Goal: Transaction & Acquisition: Purchase product/service

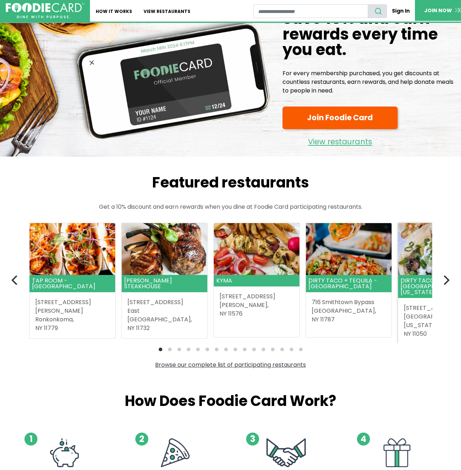
scroll to position [36, 0]
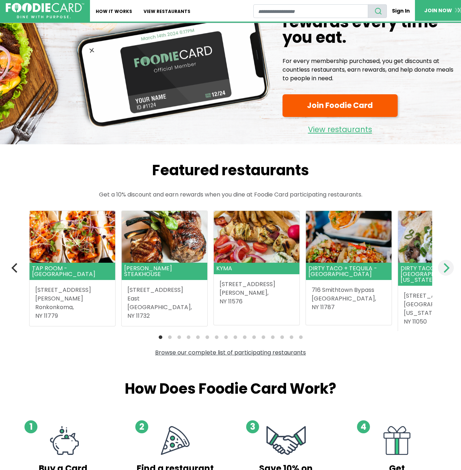
click at [443, 266] on icon "Next" at bounding box center [445, 267] width 9 height 9
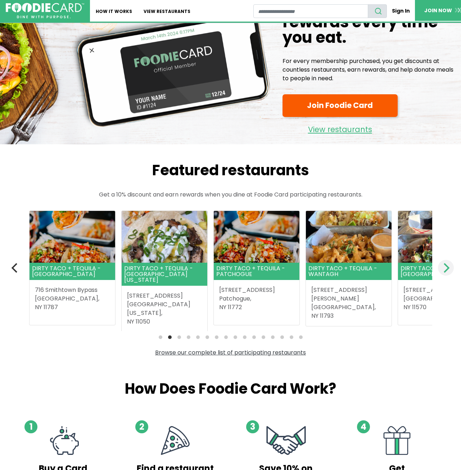
click at [443, 266] on icon "Next" at bounding box center [445, 267] width 9 height 9
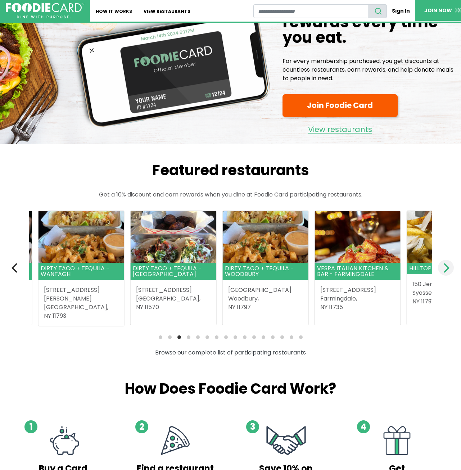
click at [443, 266] on icon "Next" at bounding box center [445, 267] width 9 height 9
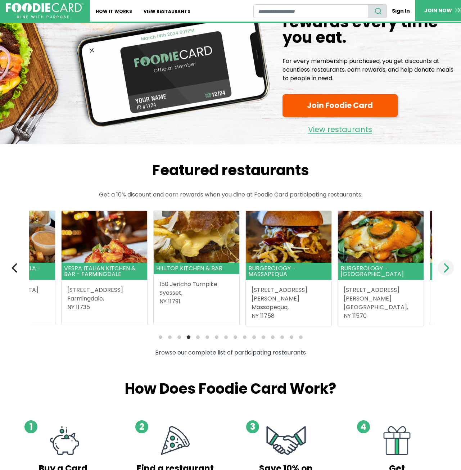
click at [443, 266] on icon "Next" at bounding box center [445, 267] width 9 height 9
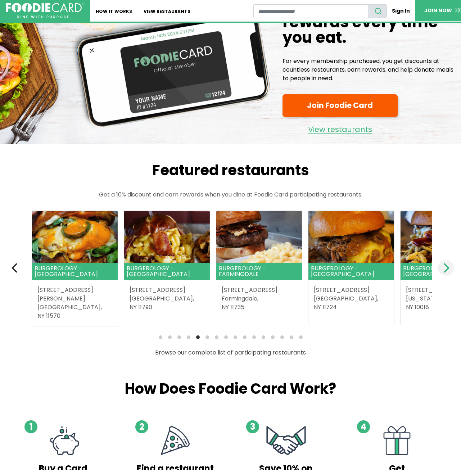
click at [443, 266] on icon "Next" at bounding box center [445, 267] width 9 height 9
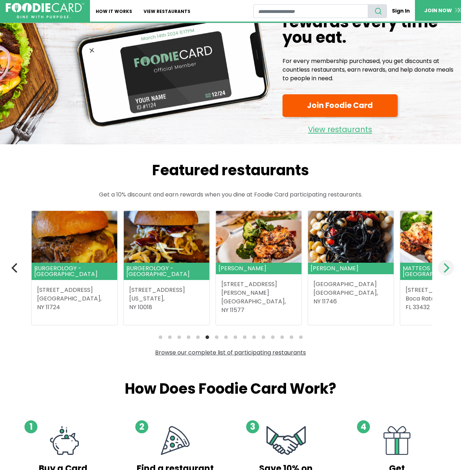
click at [443, 266] on icon "Next" at bounding box center [445, 267] width 9 height 9
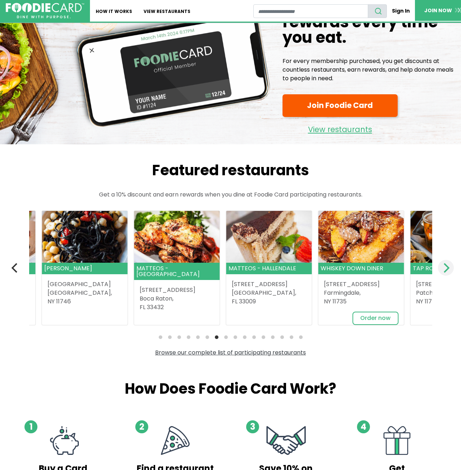
click at [443, 266] on icon "Next" at bounding box center [445, 267] width 9 height 9
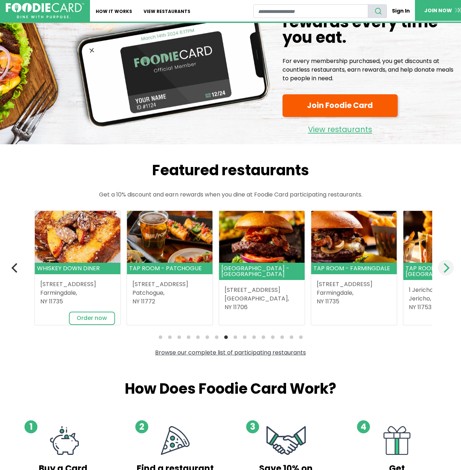
click at [443, 266] on icon "Next" at bounding box center [445, 267] width 9 height 9
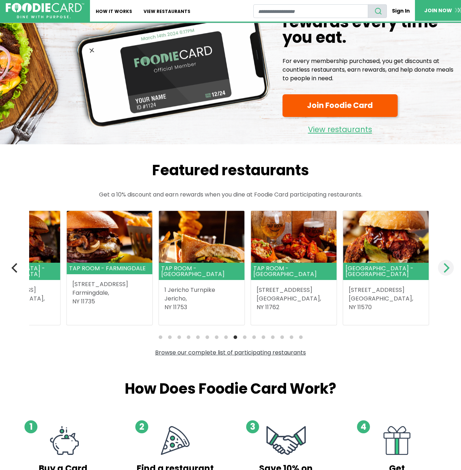
click at [443, 266] on icon "Next" at bounding box center [445, 267] width 9 height 9
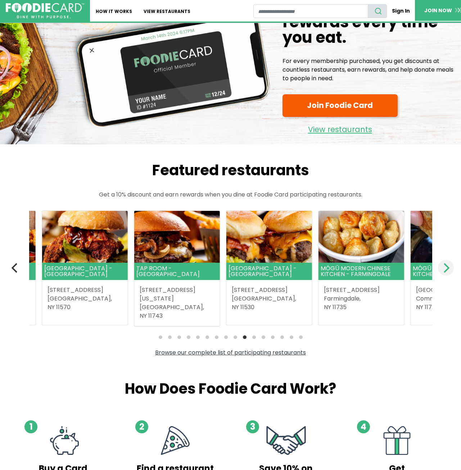
click at [443, 266] on icon "Next" at bounding box center [445, 267] width 9 height 9
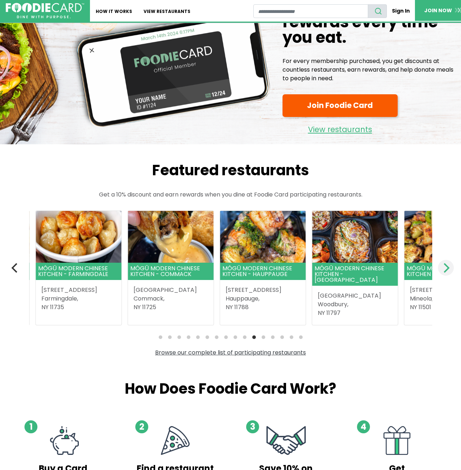
click at [443, 266] on icon "Next" at bounding box center [445, 267] width 9 height 9
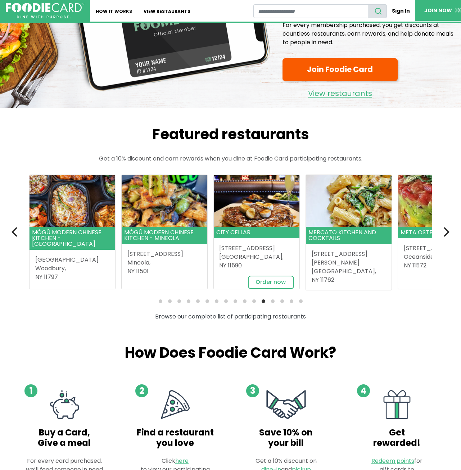
scroll to position [0, 0]
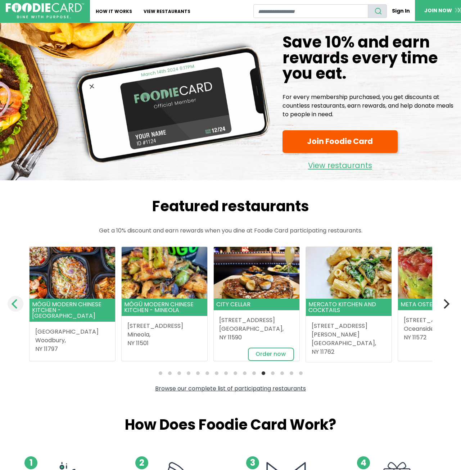
click at [13, 305] on icon "Previous" at bounding box center [15, 303] width 6 height 9
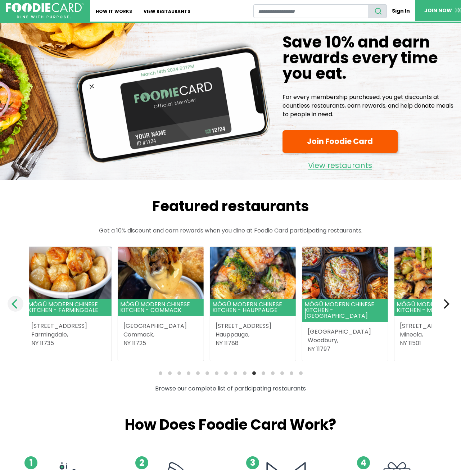
click at [13, 305] on icon "Previous" at bounding box center [15, 303] width 6 height 9
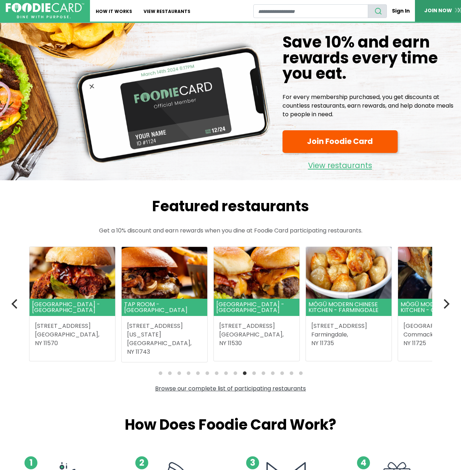
click at [432, 11] on link "JOIN NOW" at bounding box center [444, 10] width 58 height 21
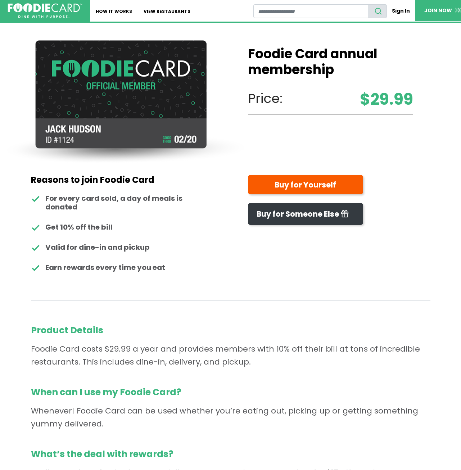
click at [54, 10] on img at bounding box center [45, 10] width 74 height 15
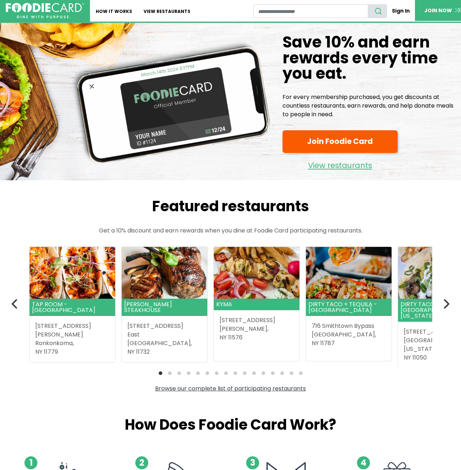
click at [117, 224] on section "Featured restaurants Get a 10% discount and earn rewards when you dine at Foodi…" at bounding box center [231, 295] width 432 height 195
